Goal: Navigation & Orientation: Find specific page/section

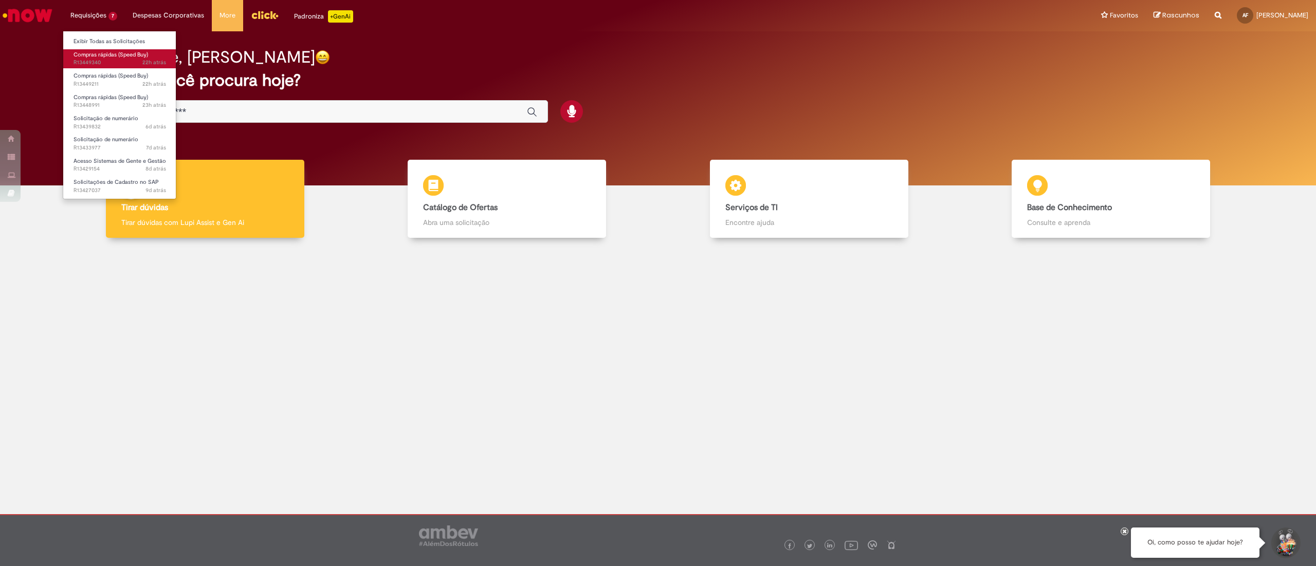
click at [122, 54] on span "Compras rápidas (Speed Buy)" at bounding box center [110, 55] width 75 height 8
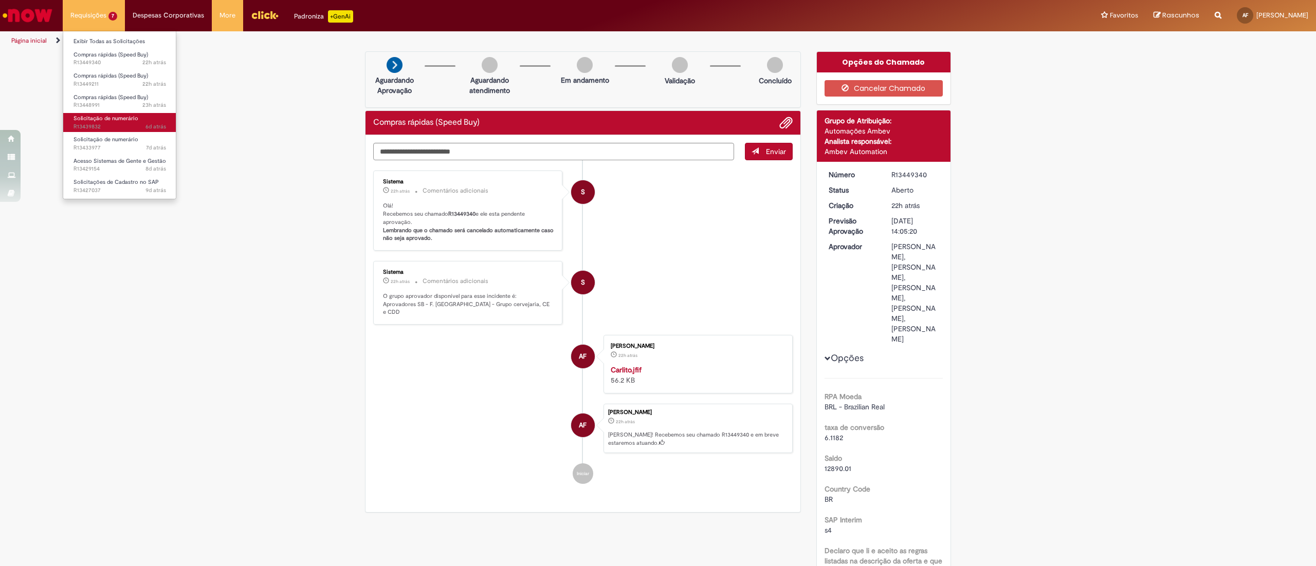
click at [110, 116] on span "Solicitação de numerário" at bounding box center [105, 119] width 65 height 8
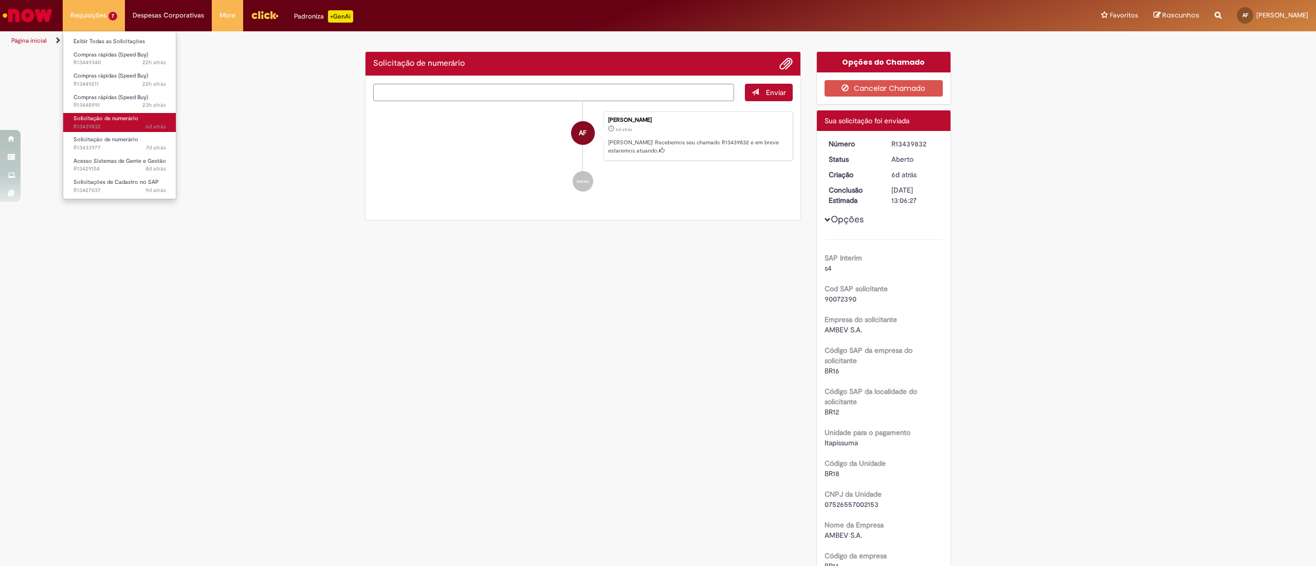
click at [95, 126] on span "6d atrás 6 dias atrás R13439832" at bounding box center [119, 127] width 93 height 8
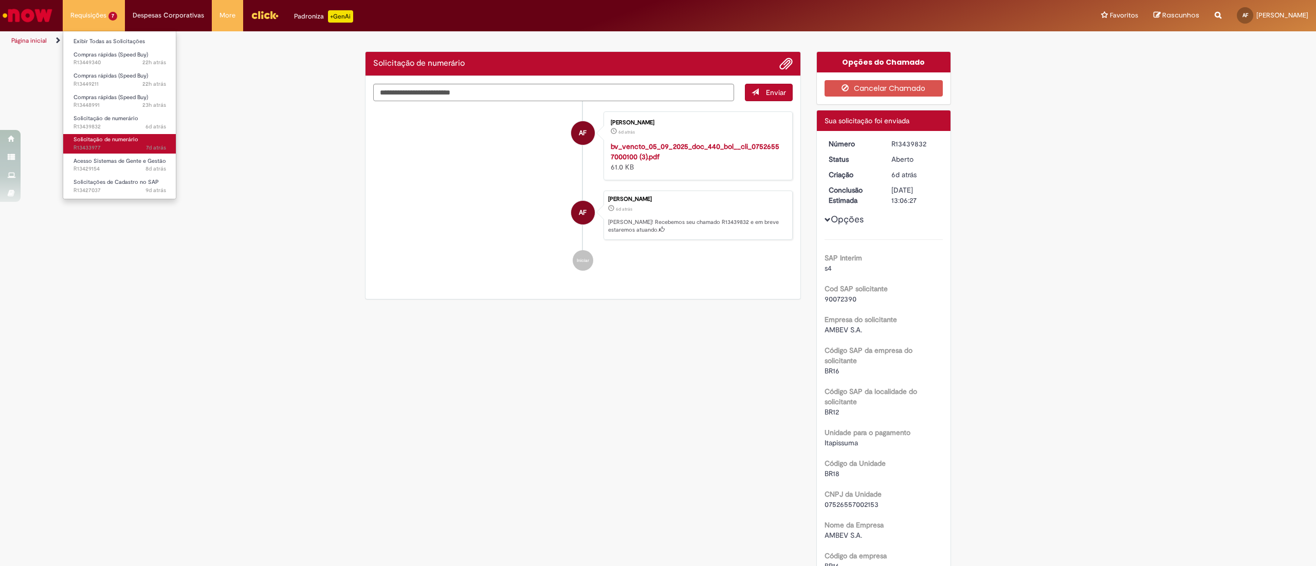
click at [85, 145] on span "7d atrás 7 dias atrás R13433977" at bounding box center [119, 148] width 93 height 8
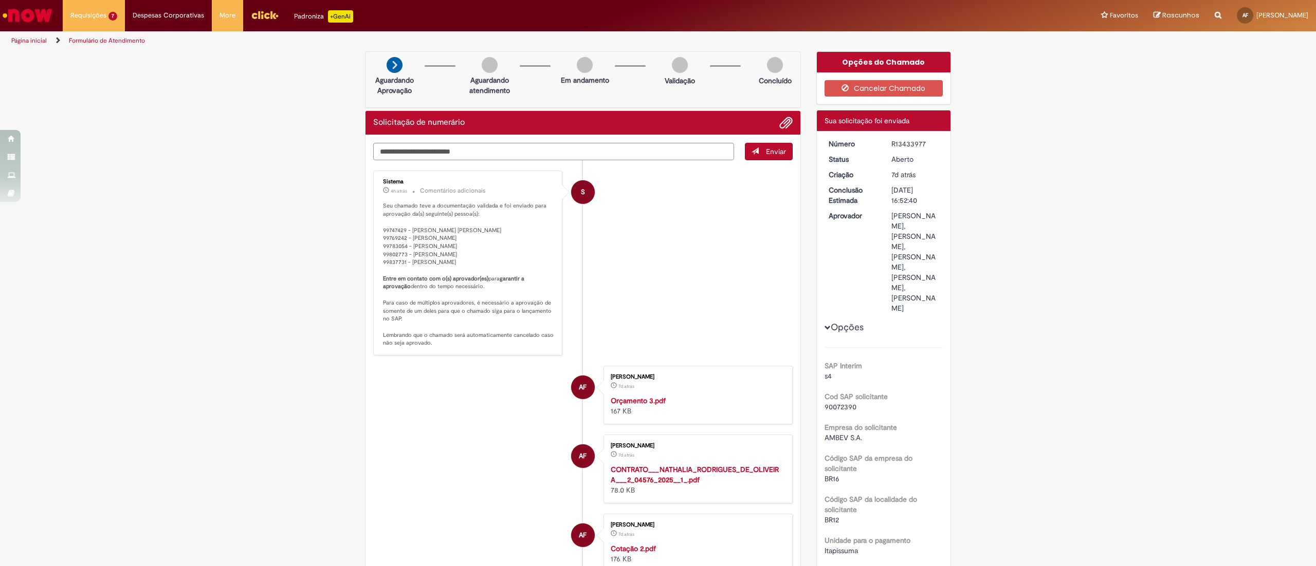
click at [15, 42] on link "Página inicial" at bounding box center [28, 40] width 35 height 8
